Goal: Information Seeking & Learning: Learn about a topic

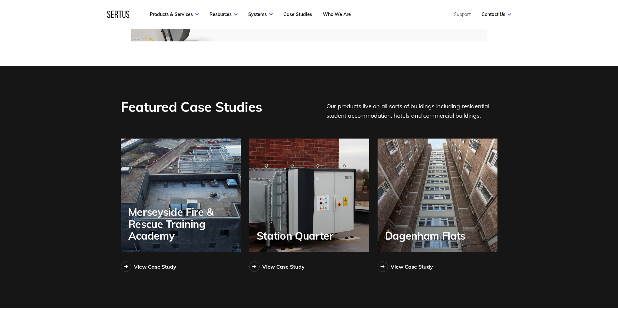
scroll to position [1434, 0]
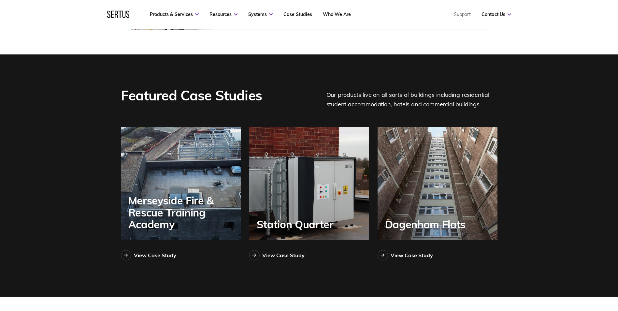
click at [155, 201] on div "Merseyside Fire & Rescue Training Academy" at bounding box center [184, 213] width 112 height 36
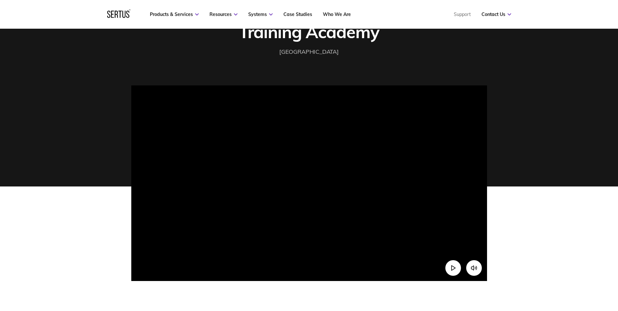
scroll to position [98, 0]
click at [452, 266] on icon "Play video" at bounding box center [453, 267] width 7 height 7
click at [211, 263] on video at bounding box center [309, 174] width 356 height 178
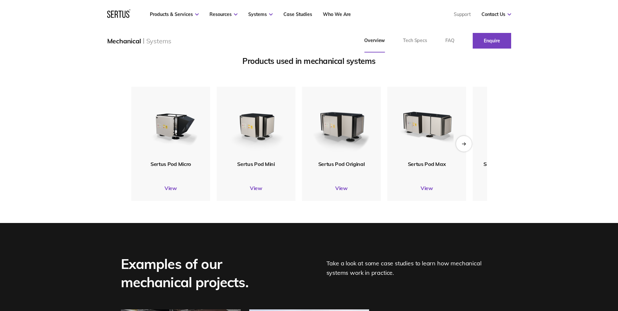
scroll to position [782, 0]
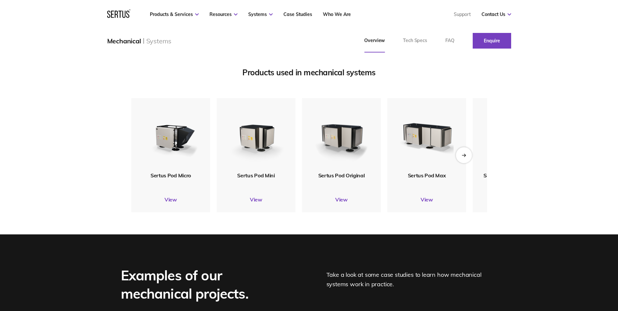
click at [463, 157] on icon "Next slide" at bounding box center [464, 155] width 4 height 4
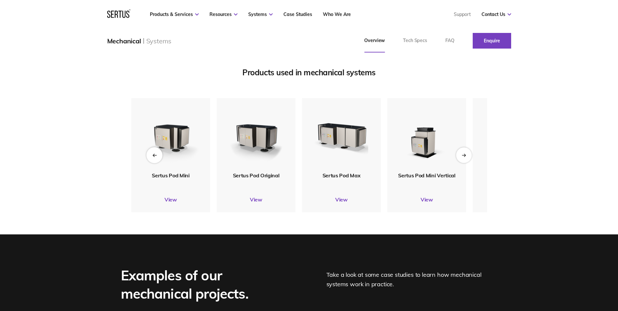
click at [156, 163] on div "Previous slide" at bounding box center [154, 155] width 16 height 16
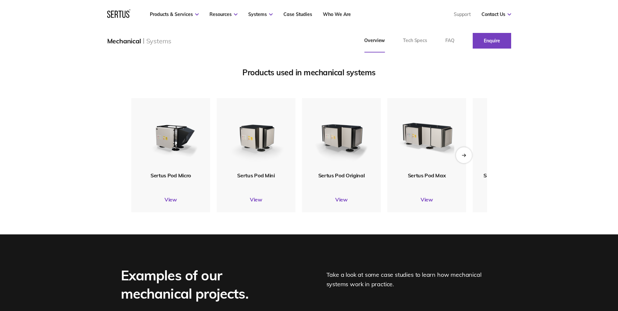
click at [468, 163] on div "Next slide" at bounding box center [464, 155] width 16 height 16
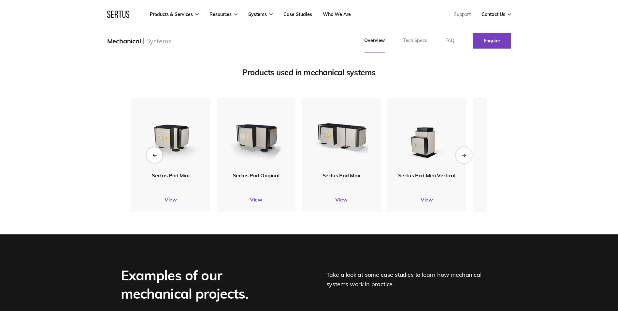
click at [468, 163] on div "Next slide" at bounding box center [464, 155] width 16 height 16
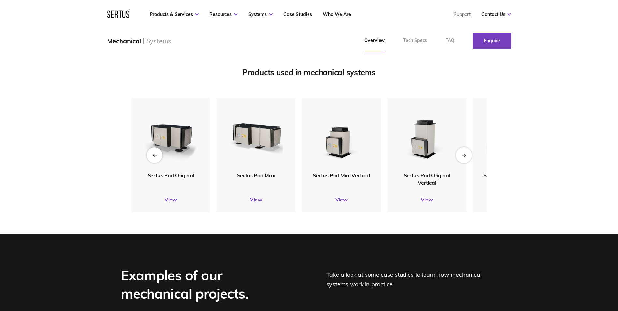
click at [468, 163] on div "Next slide" at bounding box center [464, 155] width 16 height 16
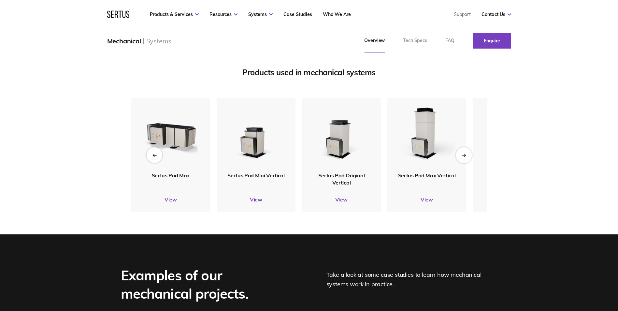
click at [468, 163] on div "Next slide" at bounding box center [464, 155] width 16 height 16
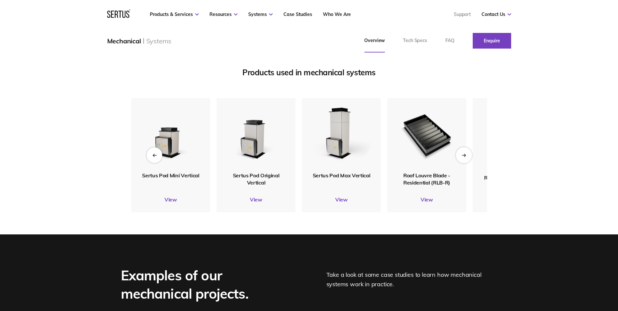
click at [465, 163] on div "Next slide" at bounding box center [464, 155] width 16 height 16
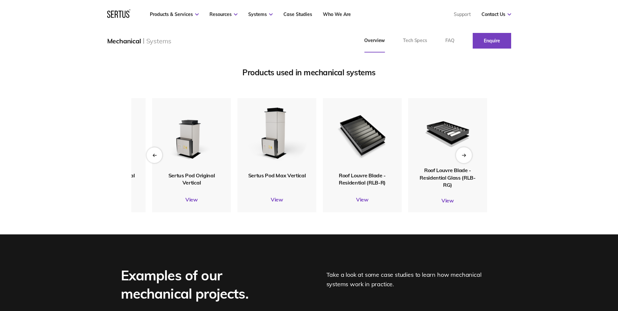
click at [465, 163] on div "Next slide" at bounding box center [464, 155] width 16 height 16
click at [156, 157] on icon "Previous slide" at bounding box center [154, 155] width 4 height 4
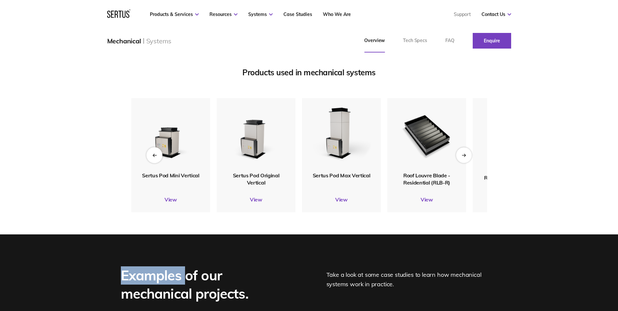
click at [156, 157] on icon "Previous slide" at bounding box center [154, 155] width 4 height 4
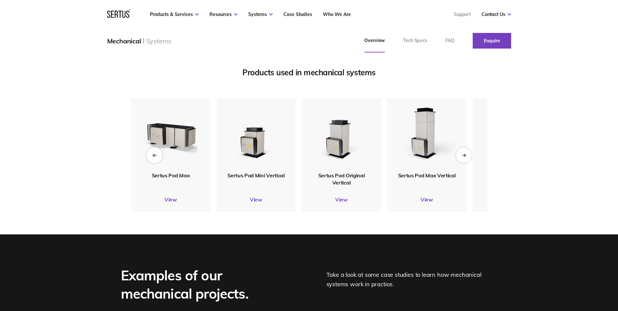
click at [156, 157] on icon "Previous slide" at bounding box center [154, 155] width 4 height 4
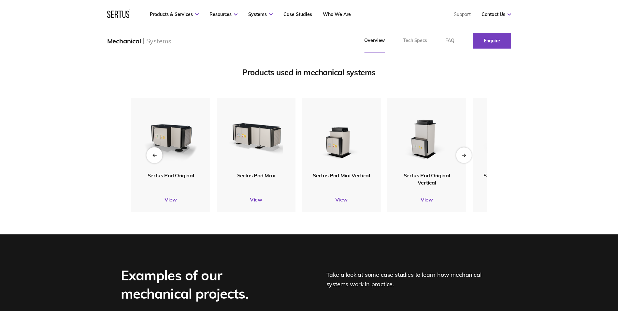
click at [156, 157] on icon "Previous slide" at bounding box center [154, 155] width 4 height 4
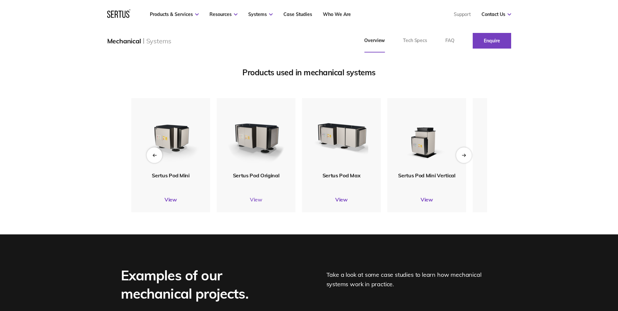
click at [256, 203] on link "View" at bounding box center [256, 199] width 79 height 7
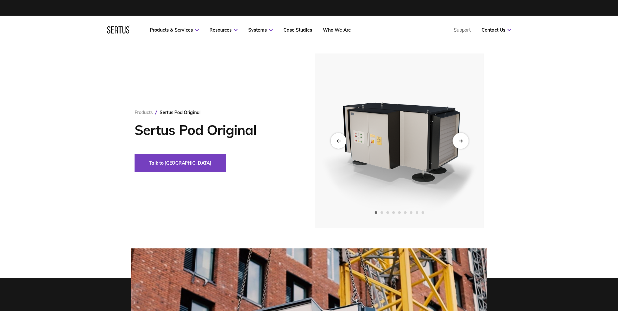
click at [461, 140] on icon "Next slide" at bounding box center [460, 141] width 4 height 4
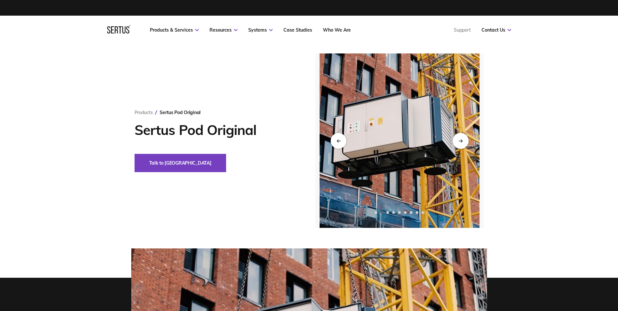
click at [461, 140] on icon "Next slide" at bounding box center [460, 141] width 4 height 4
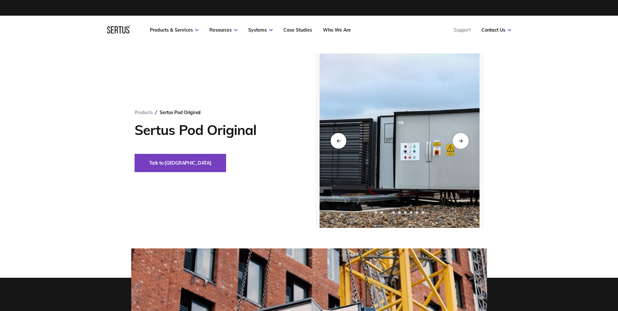
click at [461, 140] on icon "Next slide" at bounding box center [460, 141] width 4 height 4
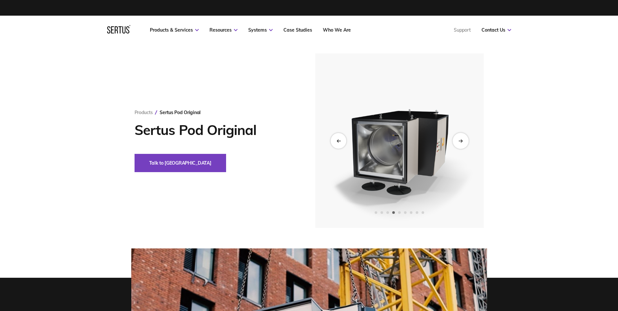
click at [461, 140] on icon "Next slide" at bounding box center [460, 141] width 4 height 4
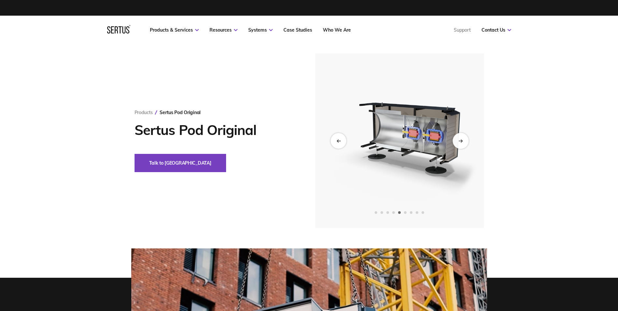
click at [462, 146] on div "Next slide" at bounding box center [461, 141] width 16 height 16
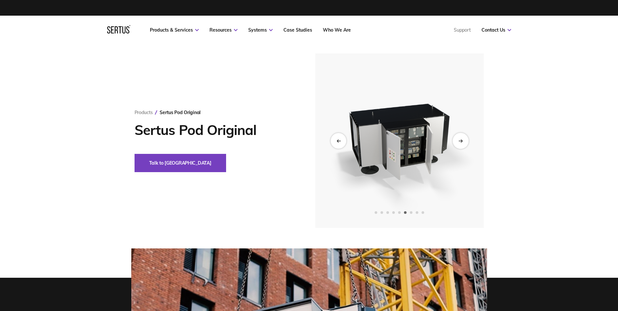
click at [462, 146] on div "Next slide" at bounding box center [461, 141] width 16 height 16
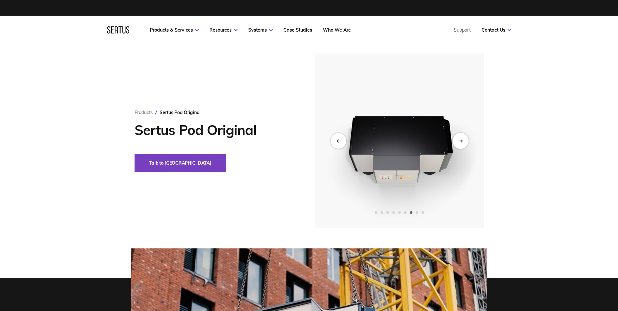
click at [462, 146] on div "Next slide" at bounding box center [461, 141] width 16 height 16
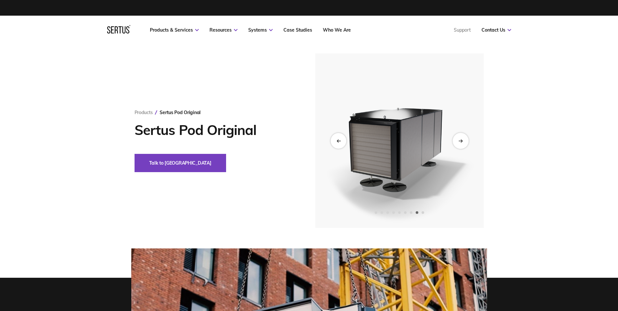
click at [462, 146] on div "Next slide" at bounding box center [461, 141] width 16 height 16
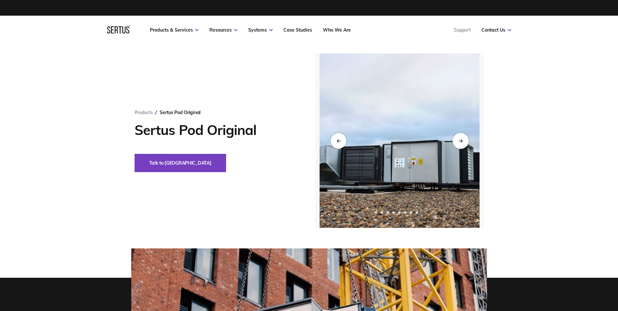
click at [462, 146] on div "Next slide" at bounding box center [461, 141] width 16 height 16
click at [338, 140] on icon "Previous slide" at bounding box center [337, 140] width 1 height 3
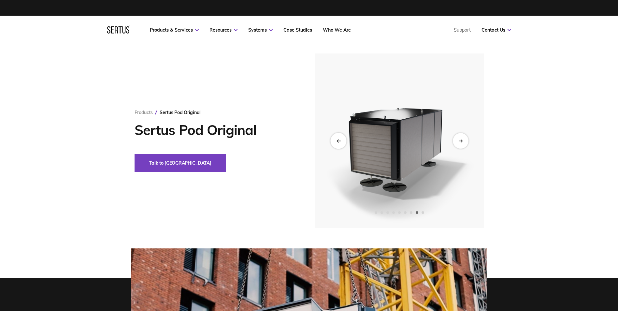
click at [338, 140] on icon "Previous slide" at bounding box center [337, 140] width 1 height 3
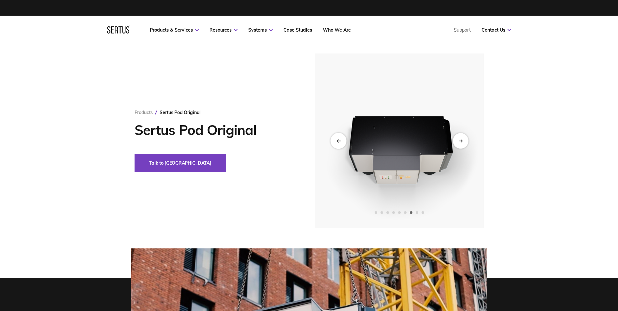
click at [338, 140] on icon "Previous slide" at bounding box center [337, 140] width 1 height 3
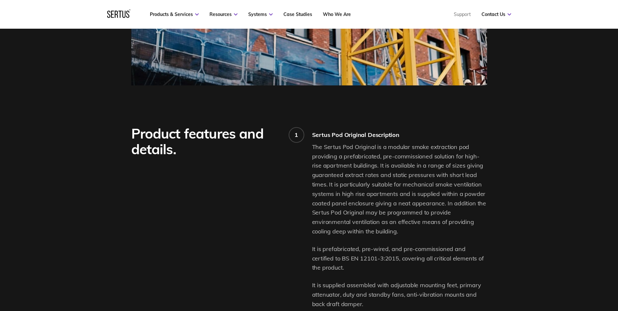
scroll to position [456, 0]
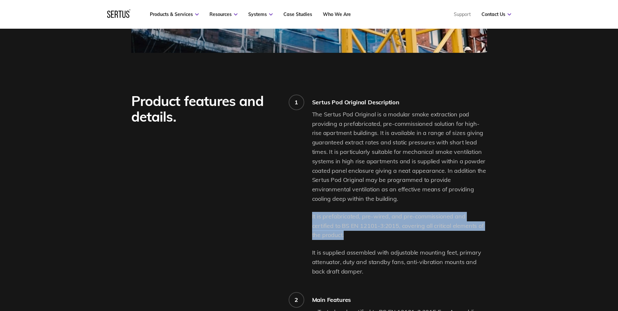
drag, startPoint x: 313, startPoint y: 216, endPoint x: 341, endPoint y: 234, distance: 33.5
click at [341, 234] on p "It is prefabricated, pre-wired, and pre-commissioned and certified to BS EN 121…" at bounding box center [399, 226] width 175 height 28
drag, startPoint x: 341, startPoint y: 234, endPoint x: 332, endPoint y: 228, distance: 11.0
copy p "It is prefabricated, pre-wired, and pre-commissioned and certified to BS EN 121…"
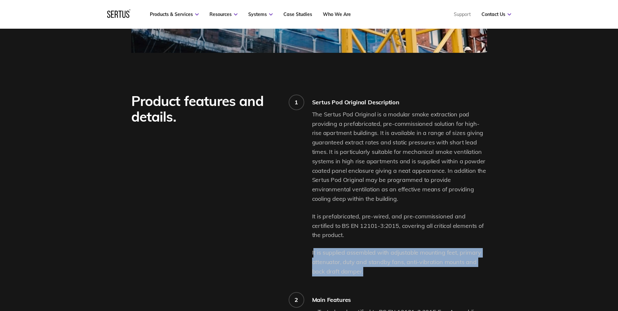
drag, startPoint x: 313, startPoint y: 252, endPoint x: 369, endPoint y: 268, distance: 58.1
click at [369, 268] on p "It is supplied assembled with adjustable mounting feet, primary attenuator, dut…" at bounding box center [399, 262] width 175 height 28
drag, startPoint x: 369, startPoint y: 268, endPoint x: 364, endPoint y: 270, distance: 4.8
click at [364, 269] on p "It is supplied assembled with adjustable mounting feet, primary attenuator, dut…" at bounding box center [399, 262] width 175 height 28
drag, startPoint x: 363, startPoint y: 270, endPoint x: 312, endPoint y: 251, distance: 54.7
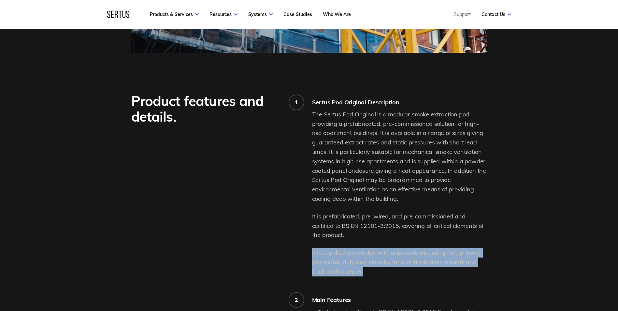
click at [312, 251] on p "It is supplied assembled with adjustable mounting feet, primary attenuator, dut…" at bounding box center [399, 262] width 175 height 28
copy p "It is supplied assembled with adjustable mounting feet, primary attenuator, dut…"
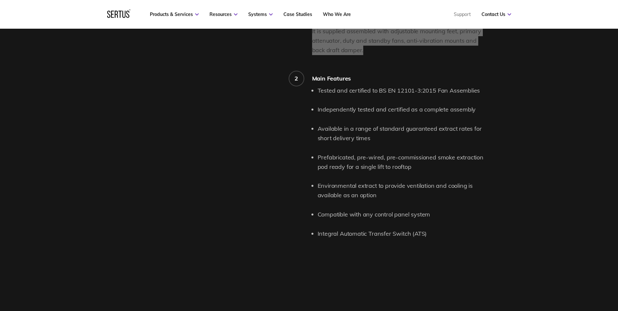
scroll to position [684, 0]
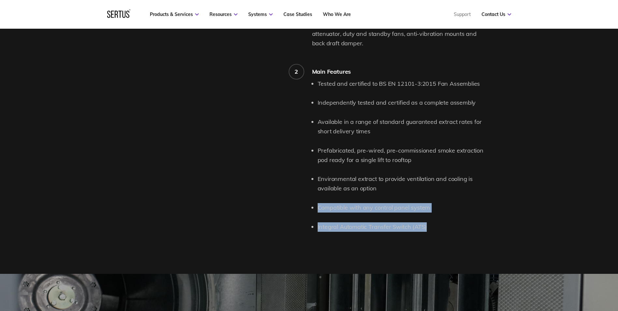
drag, startPoint x: 319, startPoint y: 206, endPoint x: 428, endPoint y: 216, distance: 109.3
click at [428, 216] on ul "Tested and certified to BS EN 12101-3:2015 Fan Assemblies Independently tested …" at bounding box center [402, 155] width 169 height 153
copy ul "Compatible with any control panel system Integral Automatic Transfer Switch (AT…"
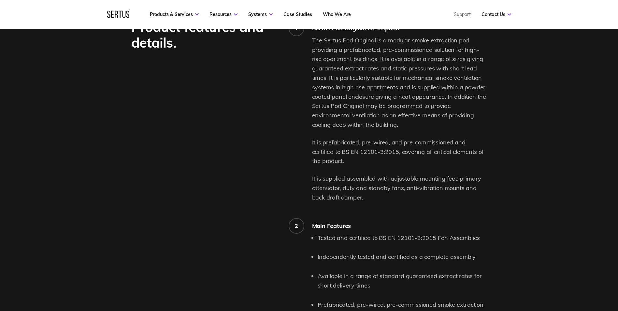
scroll to position [521, 0]
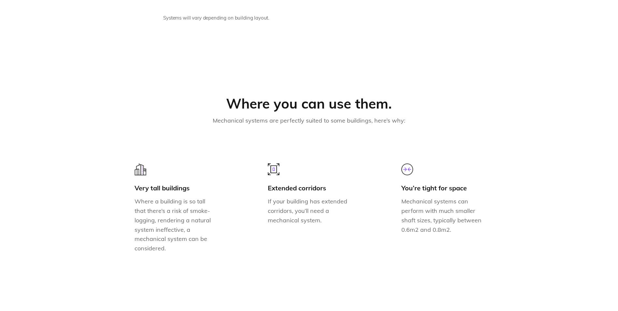
scroll to position [782, 0]
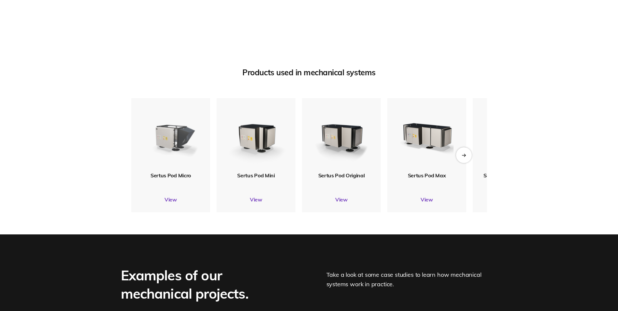
click at [160, 161] on img at bounding box center [171, 134] width 60 height 71
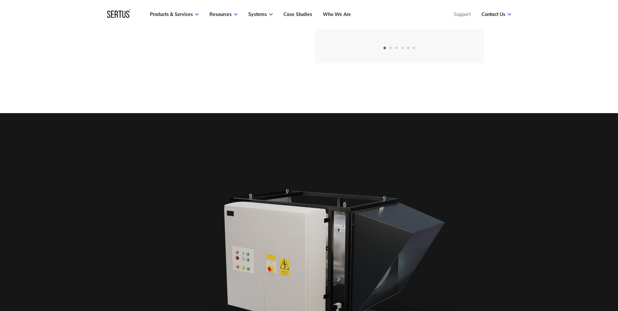
scroll to position [163, 0]
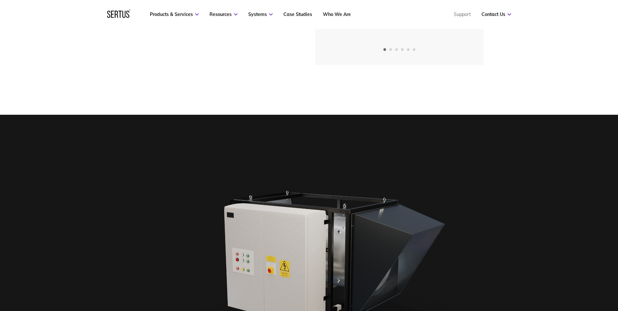
scroll to position [782, 0]
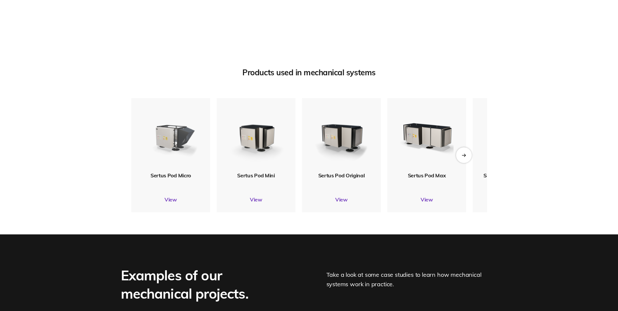
click at [168, 170] on img at bounding box center [170, 135] width 59 height 70
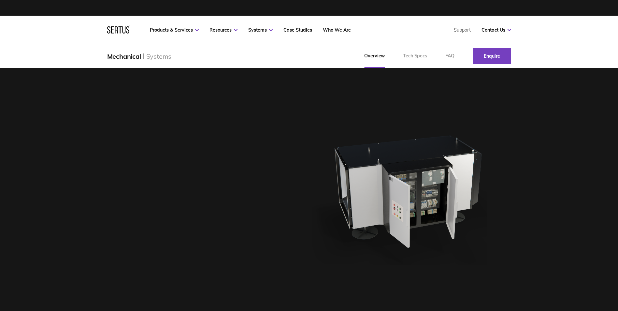
scroll to position [782, 0]
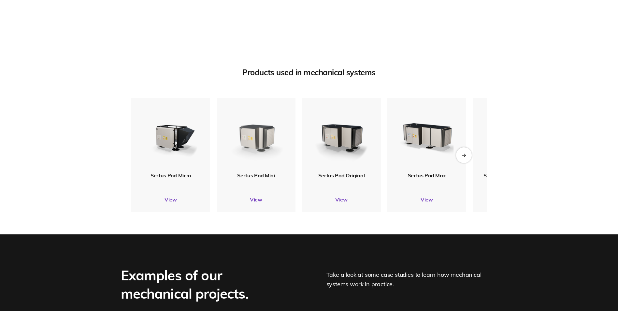
click at [253, 160] on img at bounding box center [256, 135] width 60 height 71
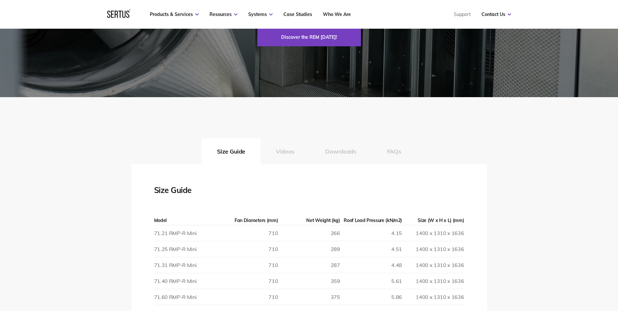
scroll to position [815, 0]
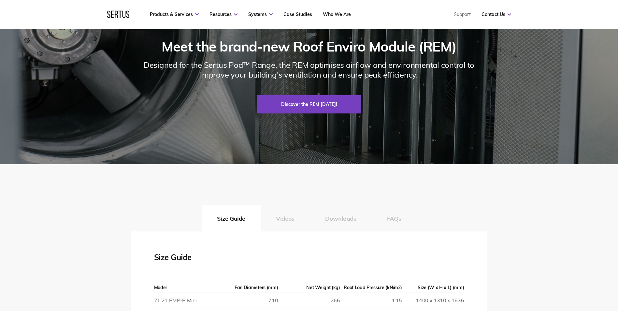
click at [5, 0] on div "Products & Services Resources Systems Case Studies Who We Are Support Contact U…" at bounding box center [309, 14] width 618 height 29
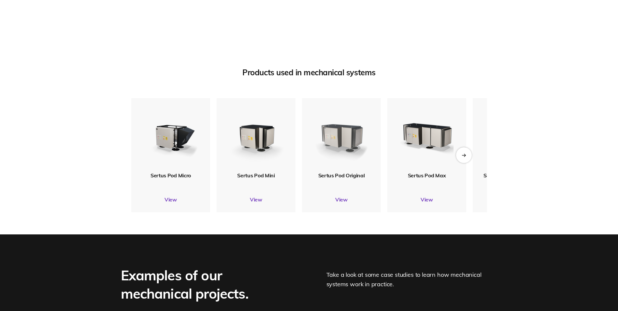
click at [356, 158] on img at bounding box center [342, 135] width 60 height 70
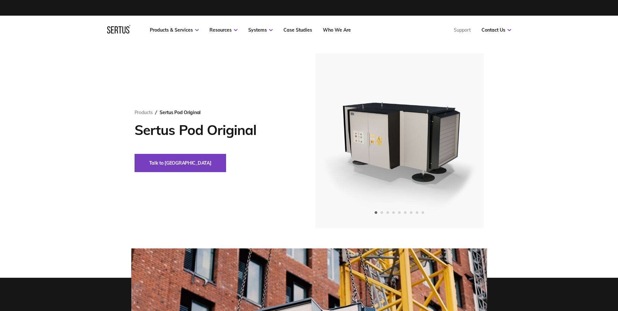
scroll to position [782, 0]
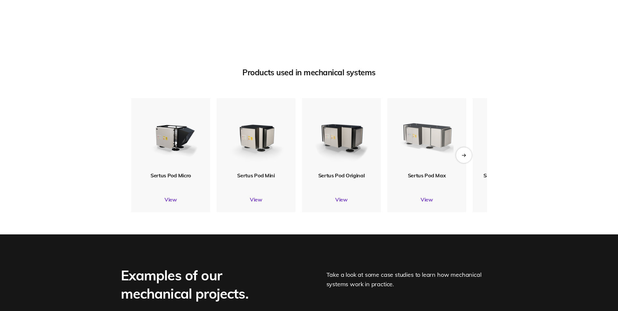
click at [412, 160] on img at bounding box center [426, 135] width 59 height 70
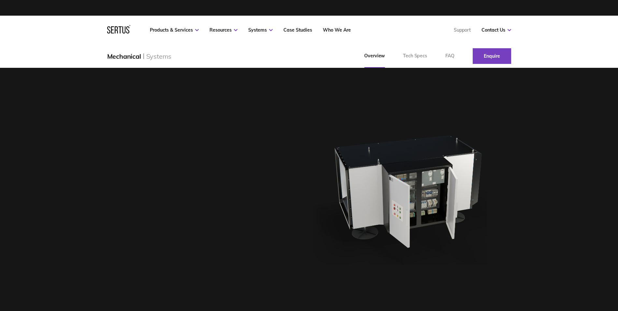
scroll to position [782, 0]
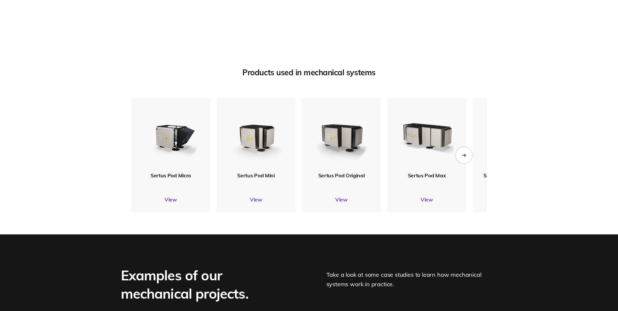
click at [464, 163] on div "Next slide" at bounding box center [464, 155] width 16 height 16
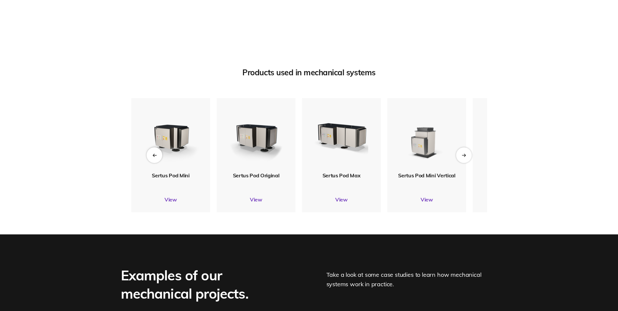
click at [436, 170] on img at bounding box center [427, 135] width 60 height 70
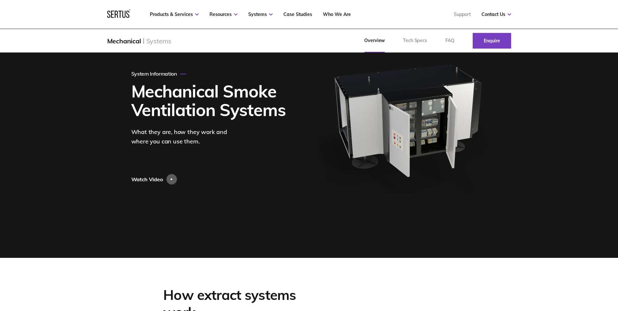
scroll to position [65, 0]
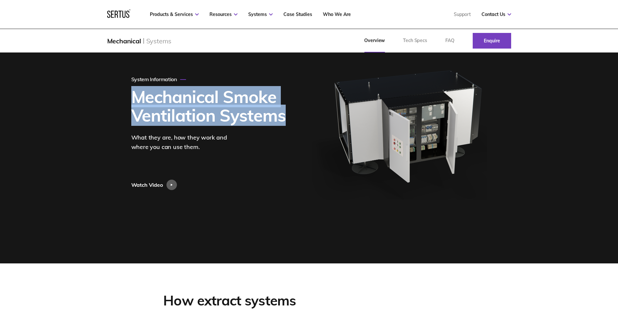
drag, startPoint x: 134, startPoint y: 98, endPoint x: 284, endPoint y: 121, distance: 151.9
click at [284, 121] on h1 "Mechanical Smoke Ventilation Systems" at bounding box center [211, 105] width 160 height 37
copy h1 "Mechanical Smoke Ventilation Systems"
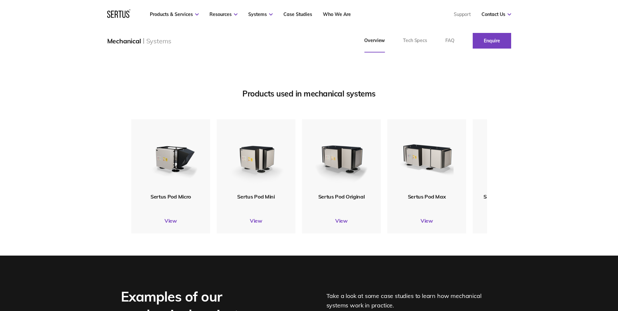
scroll to position [782, 0]
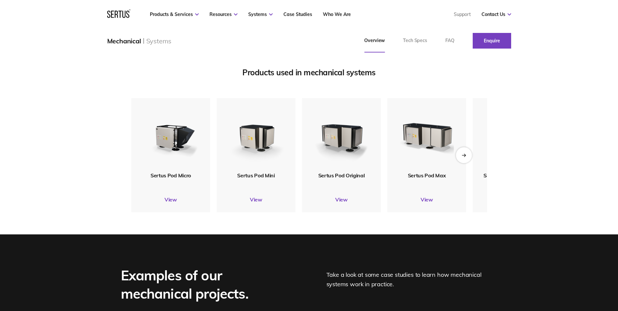
click at [463, 157] on icon "Next slide" at bounding box center [464, 155] width 4 height 4
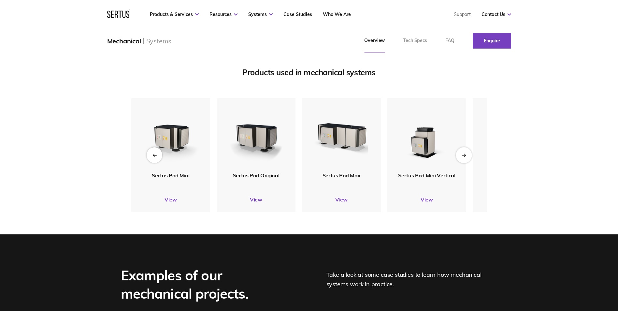
click at [463, 157] on icon "Next slide" at bounding box center [464, 155] width 4 height 4
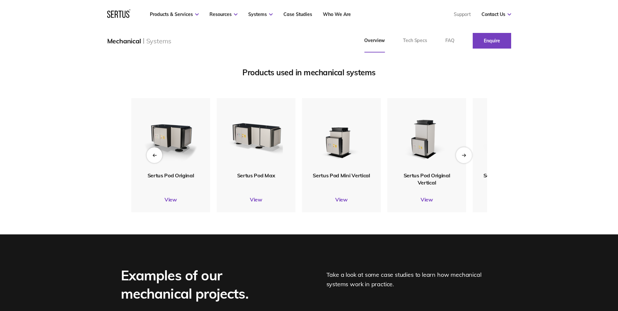
click at [463, 157] on icon "Next slide" at bounding box center [464, 155] width 4 height 4
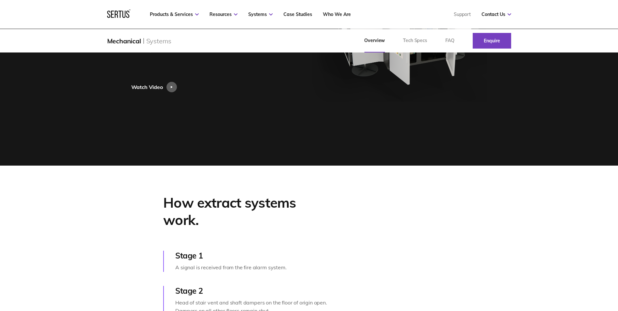
scroll to position [130, 0]
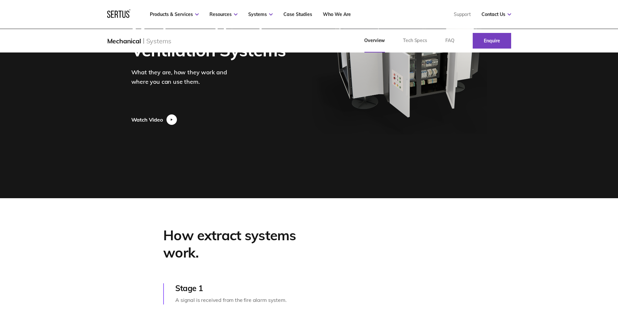
click at [174, 120] on div at bounding box center [172, 119] width 10 height 10
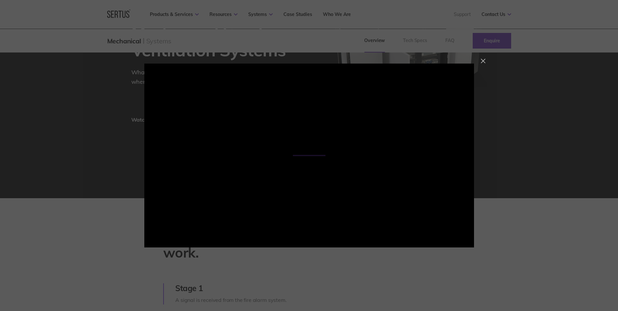
click at [481, 63] on div at bounding box center [483, 61] width 5 height 5
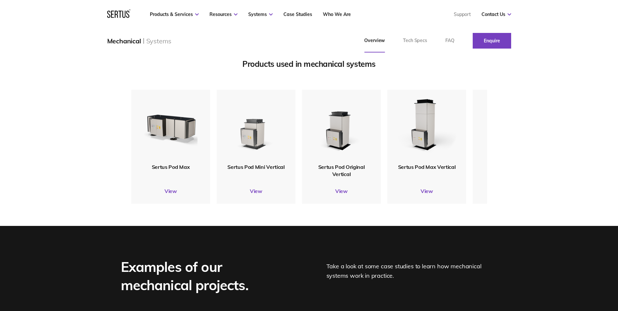
scroll to position [782, 0]
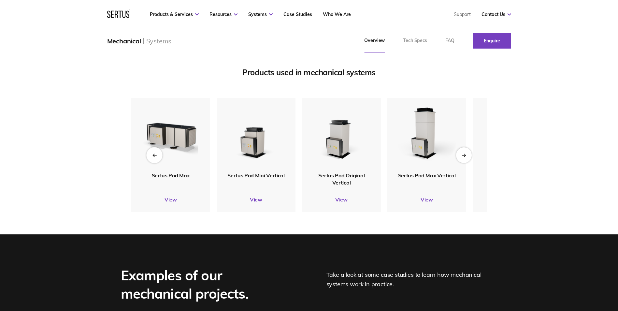
click at [154, 157] on icon "Previous slide" at bounding box center [154, 155] width 4 height 4
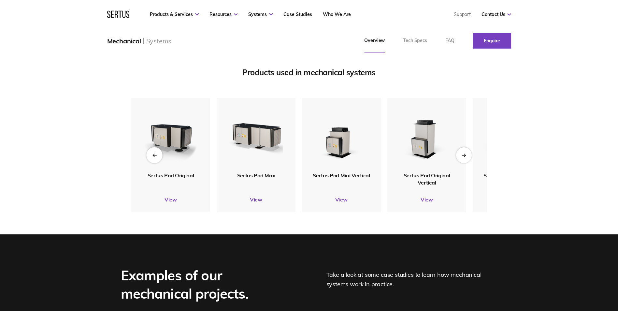
click at [154, 157] on icon "Previous slide" at bounding box center [154, 155] width 4 height 4
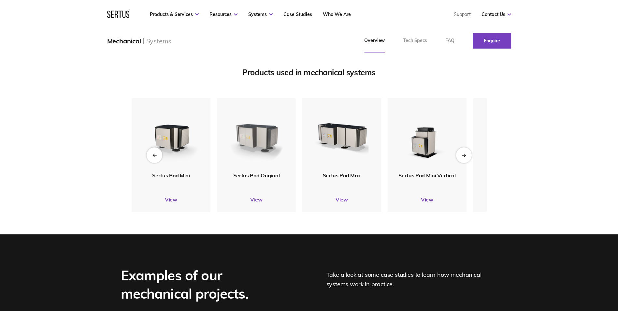
click at [245, 171] on img at bounding box center [256, 134] width 60 height 71
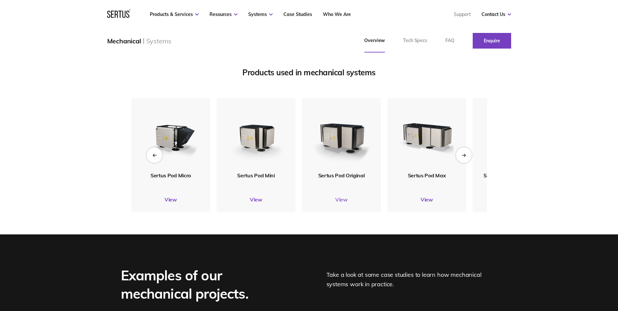
click at [342, 203] on link "View" at bounding box center [341, 199] width 79 height 7
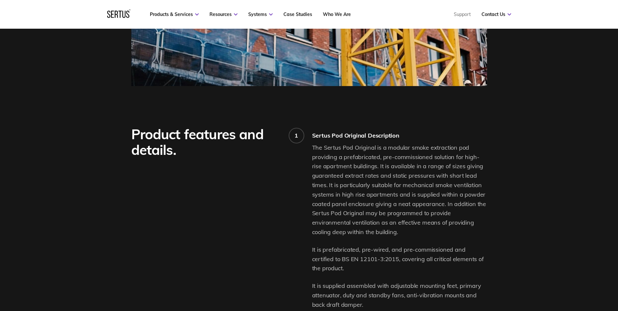
scroll to position [424, 0]
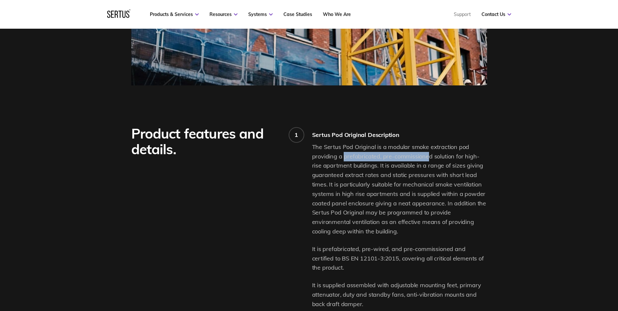
drag, startPoint x: 345, startPoint y: 158, endPoint x: 429, endPoint y: 155, distance: 83.8
click at [429, 155] on p "The Sertus Pod Original is a modular smoke extraction pod providing a prefabric…" at bounding box center [399, 189] width 175 height 94
copy p "prefabricated, pre-commissione"
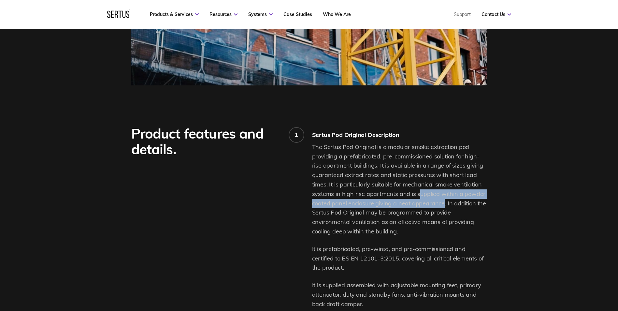
drag, startPoint x: 417, startPoint y: 196, endPoint x: 443, endPoint y: 207, distance: 27.9
click at [443, 207] on p "The Sertus Pod Original is a modular smoke extraction pod providing a prefabric…" at bounding box center [399, 189] width 175 height 94
drag, startPoint x: 443, startPoint y: 207, endPoint x: 418, endPoint y: 201, distance: 25.0
click at [419, 202] on p "The Sertus Pod Original is a modular smoke extraction pod providing a prefabric…" at bounding box center [399, 189] width 175 height 94
drag, startPoint x: 415, startPoint y: 194, endPoint x: 442, endPoint y: 203, distance: 29.0
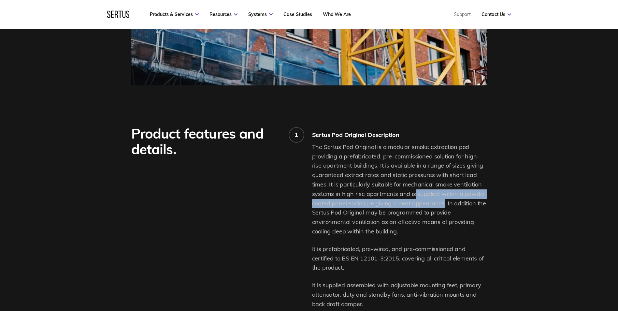
click at [442, 203] on p "The Sertus Pod Original is a modular smoke extraction pod providing a prefabric…" at bounding box center [399, 189] width 175 height 94
copy p "supplied within a powder coated panel enclosure giving a neat appearance"
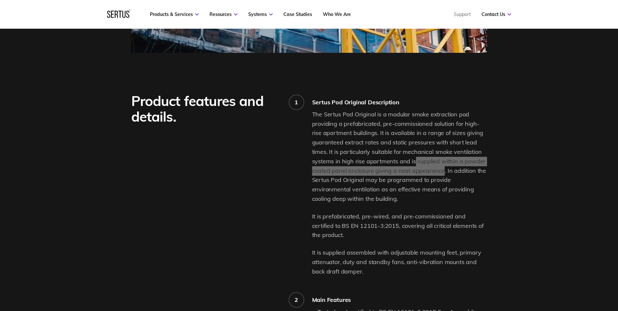
scroll to position [489, 0]
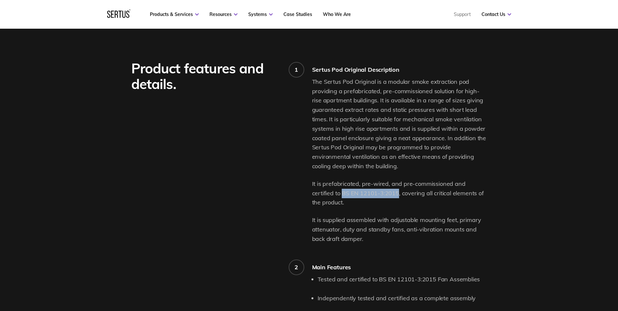
drag, startPoint x: 321, startPoint y: 192, endPoint x: 375, endPoint y: 191, distance: 54.8
click at [375, 191] on p "It is prefabricated, pre-wired, and pre-commissioned and certified to BS EN 121…" at bounding box center [399, 193] width 175 height 28
copy p "BS EN 12101-3:2015"
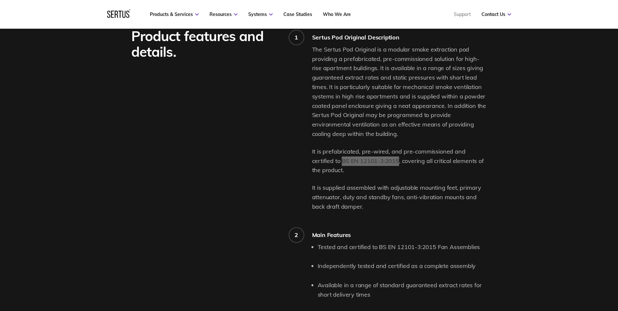
scroll to position [521, 0]
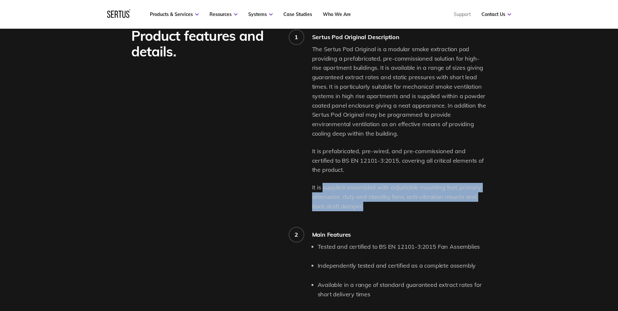
drag, startPoint x: 323, startPoint y: 186, endPoint x: 460, endPoint y: 203, distance: 137.5
click at [460, 203] on p "It is supplied assembled with adjustable mounting feet, primary attenuator, dut…" at bounding box center [399, 197] width 175 height 28
copy p "supplied assembled with adjustable mounting feet, primary attenuator, duty and …"
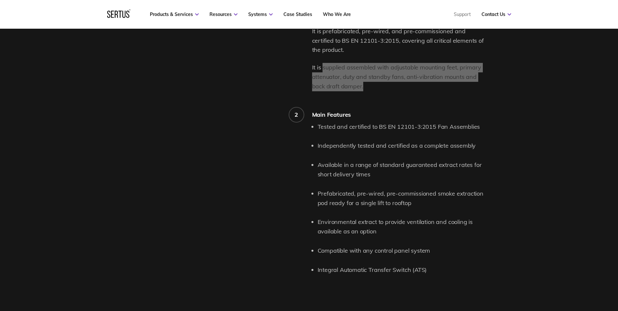
scroll to position [652, 0]
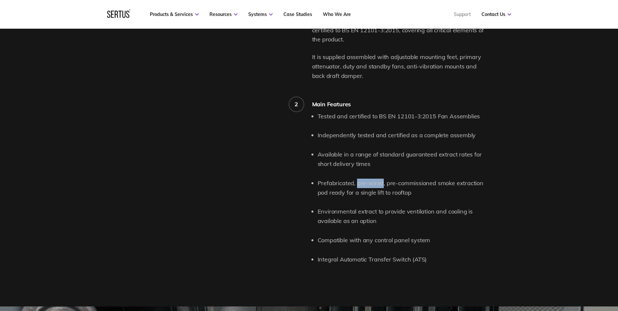
drag, startPoint x: 357, startPoint y: 183, endPoint x: 382, endPoint y: 182, distance: 25.4
click at [382, 182] on li "Prefabricated, pre-wired, pre-commissioned smoke extraction pod ready for a sin…" at bounding box center [402, 188] width 169 height 19
copy li "pre-wired"
drag, startPoint x: 329, startPoint y: 192, endPoint x: 418, endPoint y: 195, distance: 88.4
click at [418, 195] on li "Prefabricated, pre-wired, pre-commissioned smoke extraction pod ready for a sin…" at bounding box center [402, 188] width 169 height 19
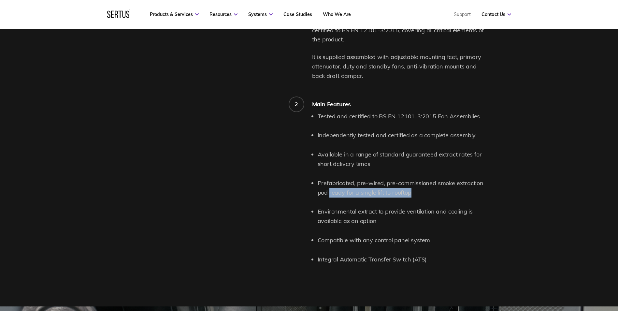
copy li "ready for a single lift to rooftop"
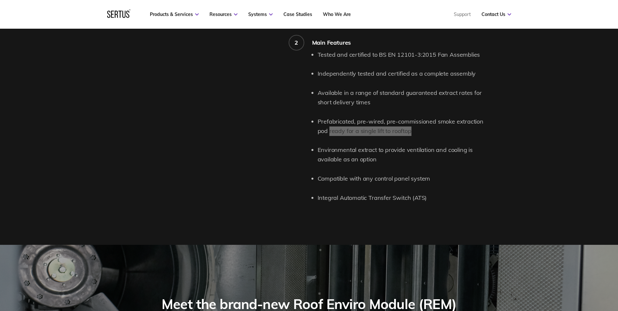
scroll to position [717, 0]
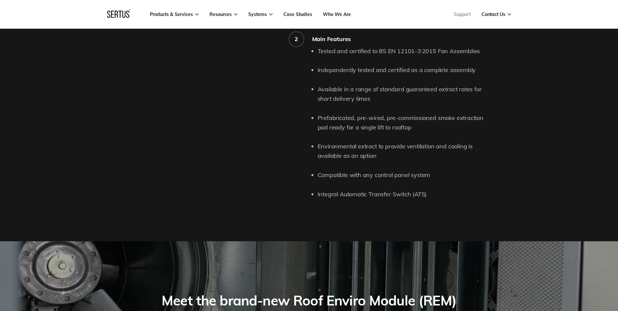
click at [318, 174] on li "Compatible with any control panel system" at bounding box center [402, 174] width 169 height 9
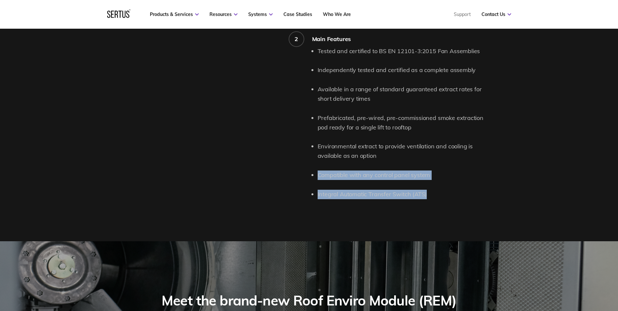
drag, startPoint x: 318, startPoint y: 174, endPoint x: 429, endPoint y: 189, distance: 111.8
click at [429, 189] on ul "Tested and certified to BS EN 12101-3:2015 Fan Assemblies Independently tested …" at bounding box center [402, 123] width 169 height 153
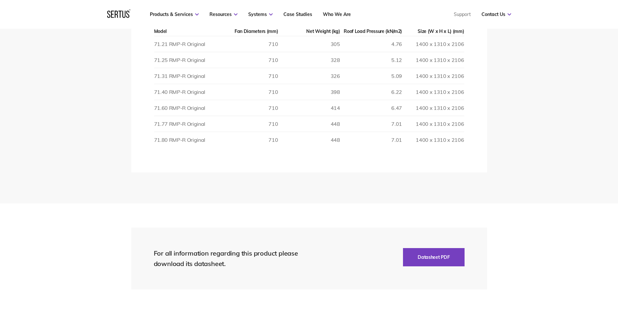
scroll to position [1271, 0]
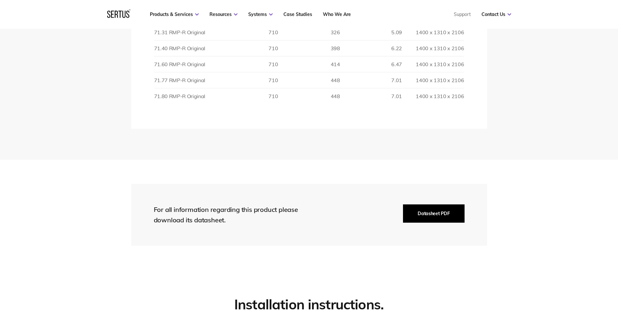
click at [427, 217] on button "Datasheet PDF" at bounding box center [433, 213] width 61 height 18
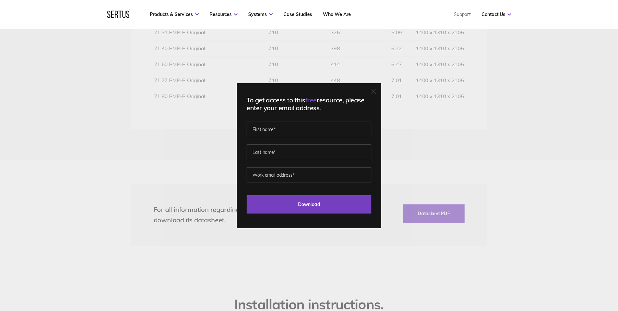
click at [376, 92] on icon at bounding box center [374, 92] width 4 height 4
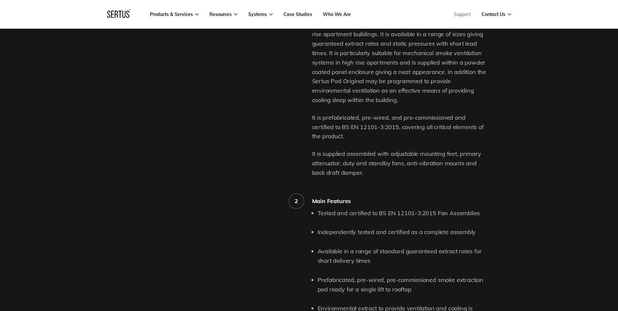
scroll to position [554, 0]
